Goal: Task Accomplishment & Management: Complete application form

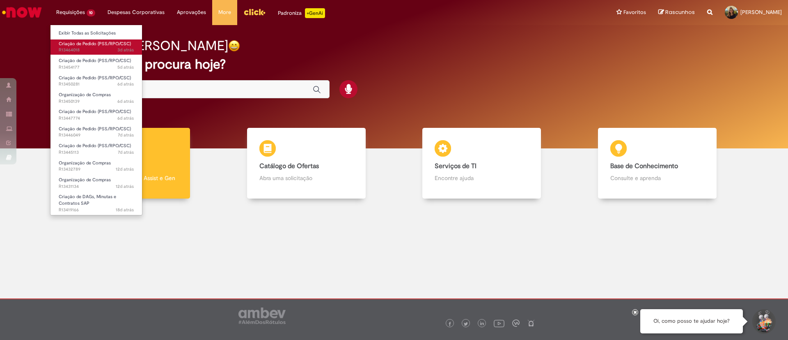
click at [92, 44] on span "Criação de Pedido (PSS/RPO/CSC)" at bounding box center [95, 44] width 72 height 6
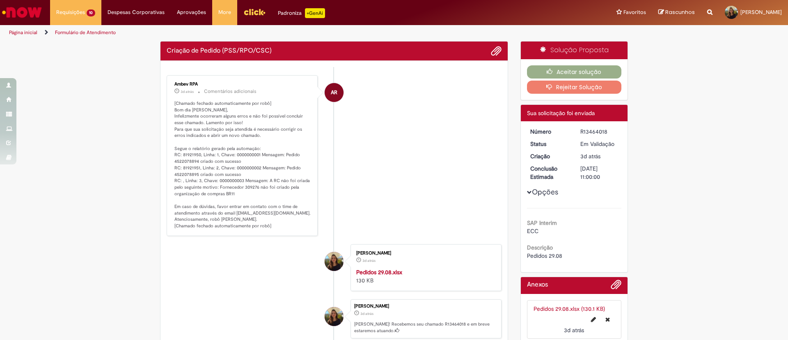
click at [428, 156] on li "AR Ambev RPA 3d atrás 3 dias atrás Comentários adicionais" at bounding box center [334, 155] width 335 height 161
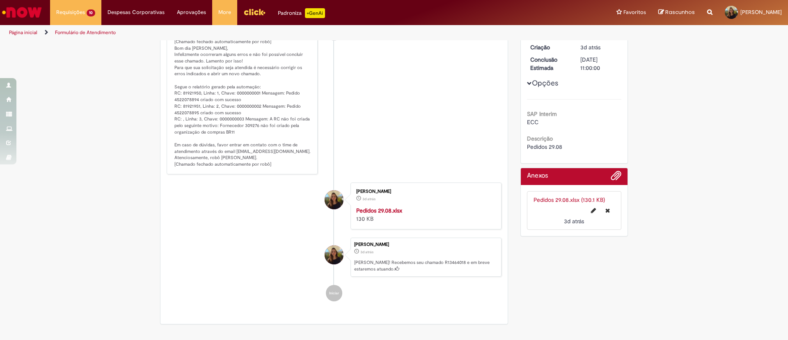
scroll to position [109, 0]
click at [372, 209] on strong "Pedidos 29.08.xlsx" at bounding box center [379, 210] width 46 height 7
click at [175, 102] on p "[Chamado fechado automaticamente por robô] Bom dia Lara Moccio Breim Solera, In…" at bounding box center [243, 103] width 137 height 129
copy p "4522078894"
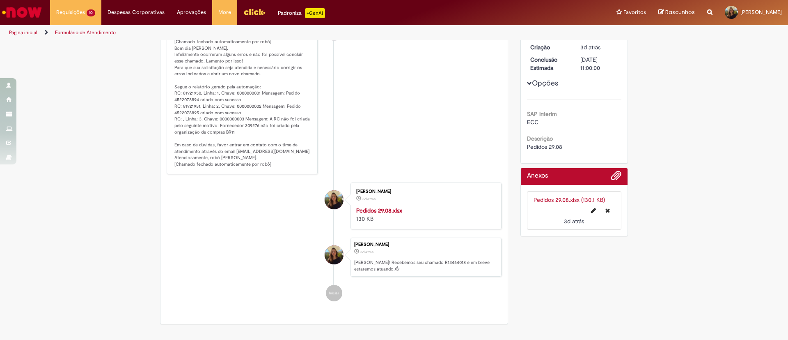
click at [175, 113] on p "[Chamado fechado automaticamente por robô] Bom dia Lara Moccio Breim Solera, In…" at bounding box center [243, 103] width 137 height 129
copy p "4522078895"
click at [402, 338] on section "Formulário de Atendimento Verificar Código de Barras Aguardando Aprovação Aguar…" at bounding box center [394, 189] width 788 height 299
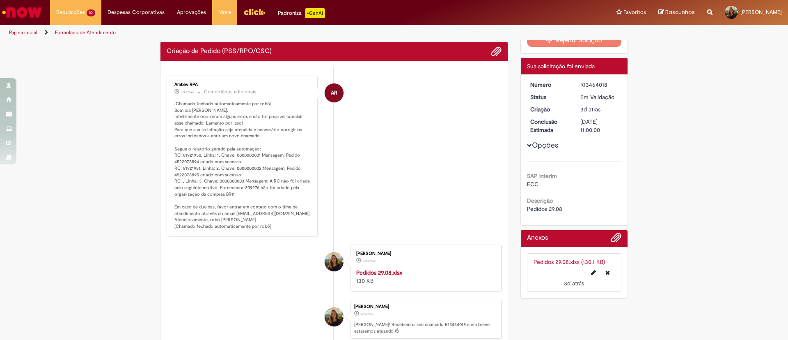
scroll to position [0, 0]
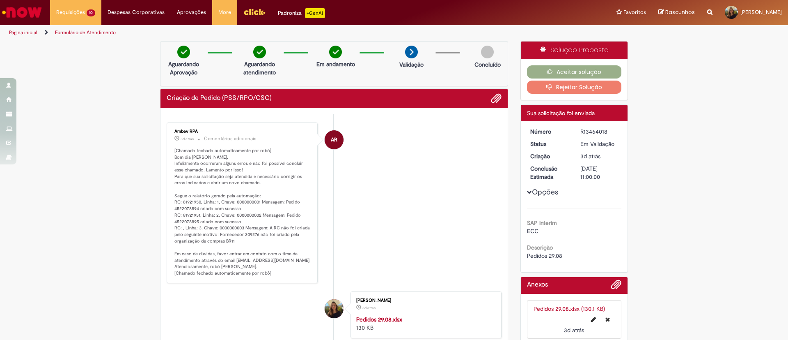
click at [30, 11] on img "Ir para a Homepage" at bounding box center [22, 12] width 42 height 16
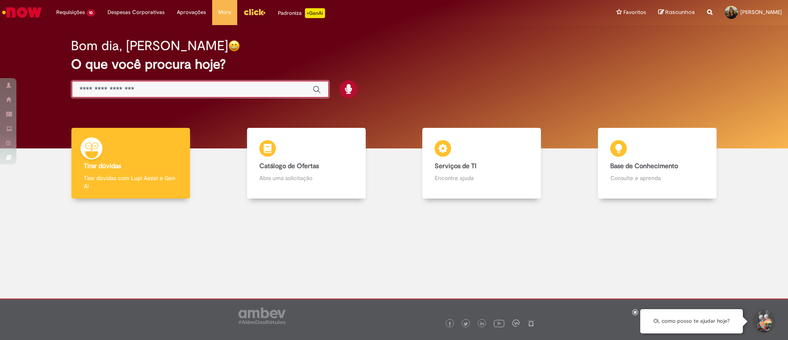
click at [115, 85] on input "Basta digitar aqui" at bounding box center [192, 89] width 225 height 9
type input "*"
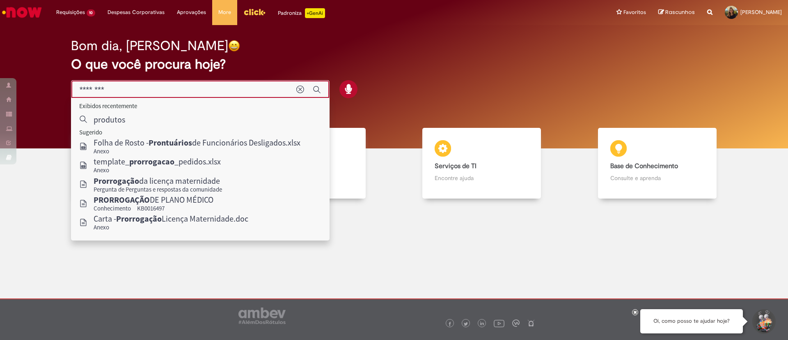
type input "********"
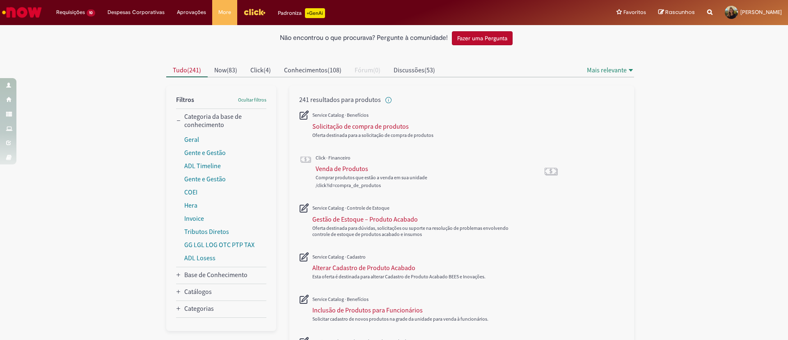
scroll to position [62, 0]
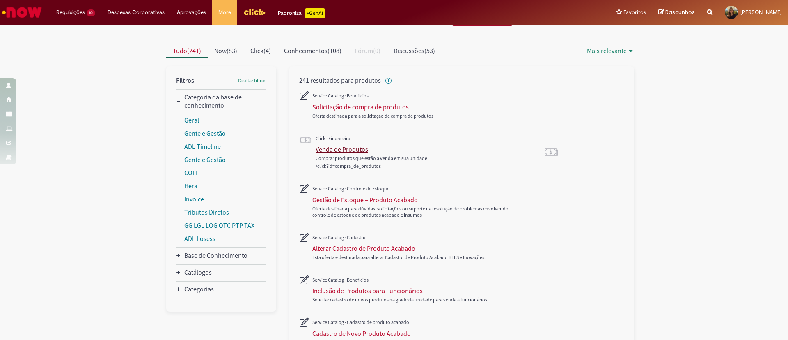
click at [349, 151] on div "Venda de Produtos" at bounding box center [342, 149] width 53 height 8
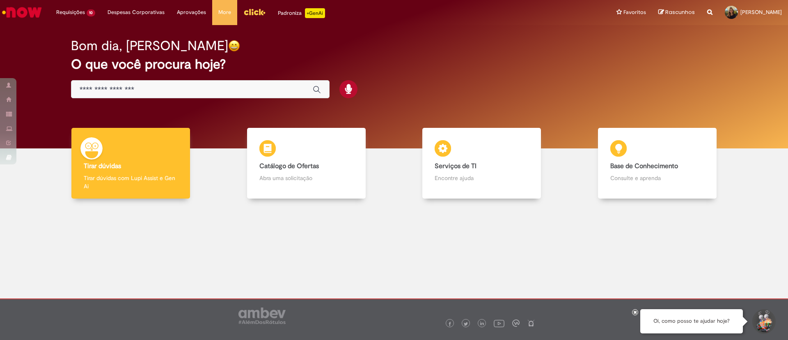
click at [209, 90] on input "Basta digitar aqui" at bounding box center [192, 89] width 225 height 9
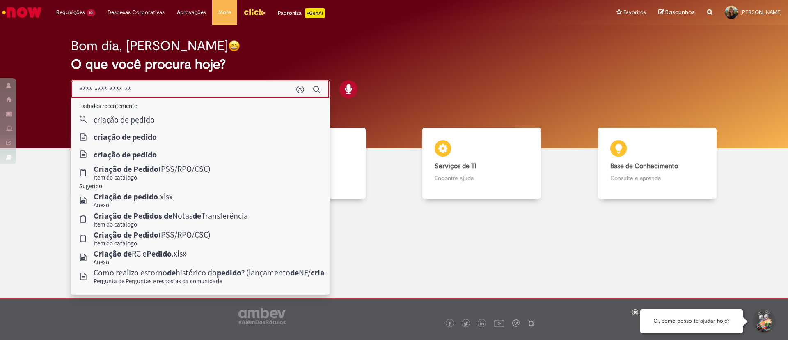
type input "**********"
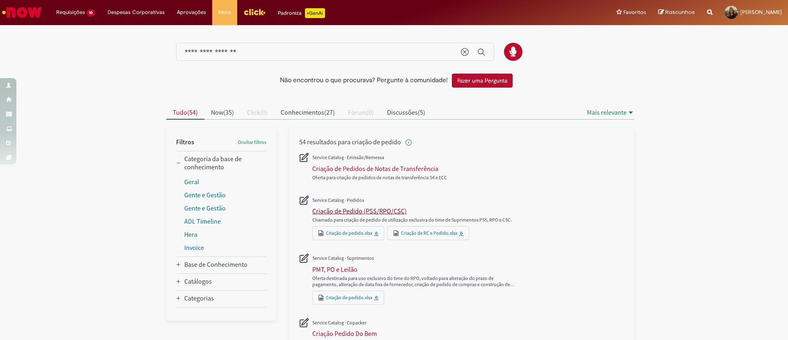
click at [369, 210] on div "Criação de Pedido (PSS/RPO/CSC)" at bounding box center [359, 211] width 94 height 8
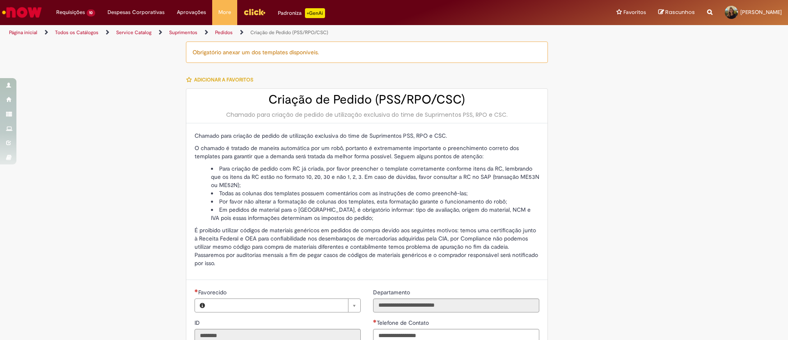
type input "**********"
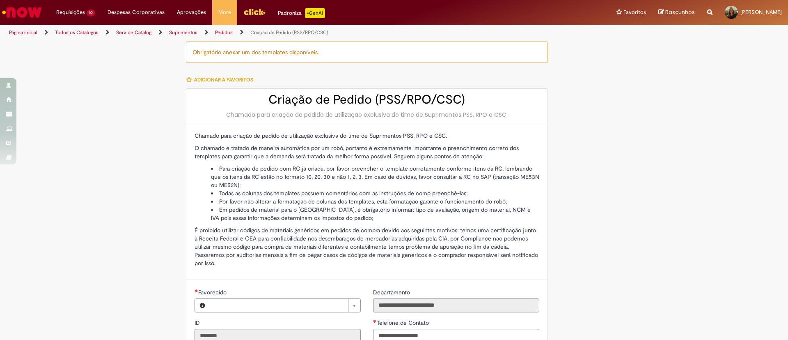
type input "**********"
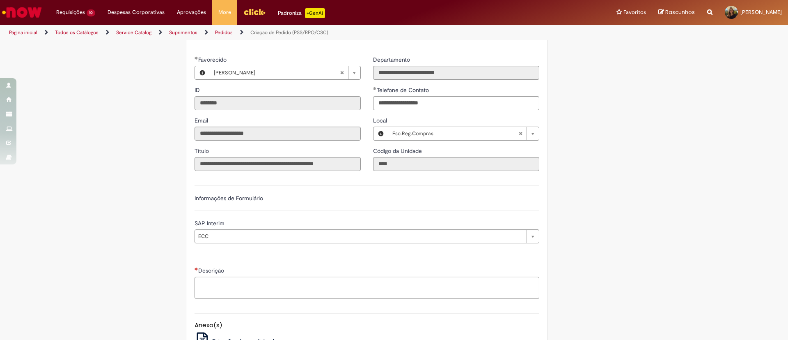
scroll to position [308, 0]
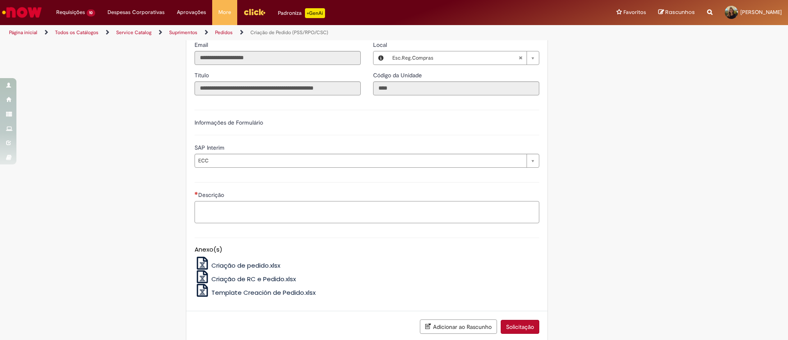
click at [284, 212] on textarea "Descrição" at bounding box center [367, 212] width 345 height 22
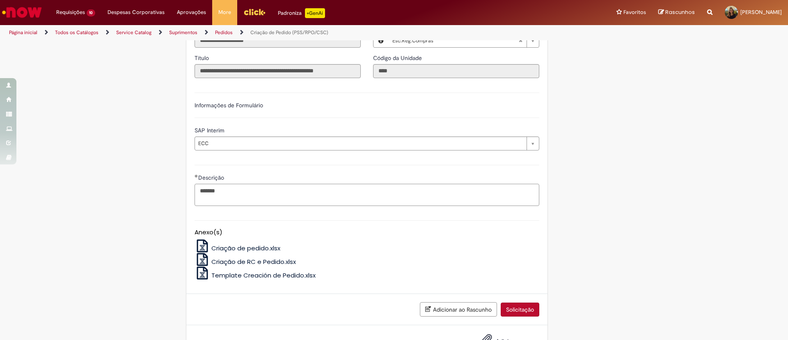
scroll to position [355, 0]
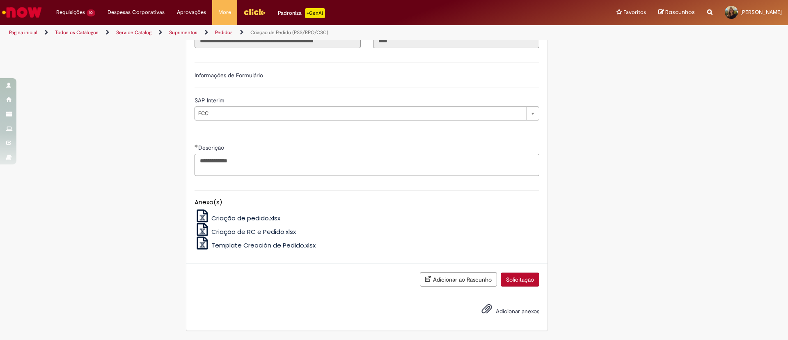
type textarea "**********"
click at [496, 309] on span "Adicionar anexos" at bounding box center [518, 310] width 44 height 7
click at [0, 0] on input "Adicionar anexos" at bounding box center [0, 0] width 0 height 0
click at [524, 275] on button "Solicitação" at bounding box center [520, 279] width 39 height 14
